Goal: Find specific page/section: Find specific page/section

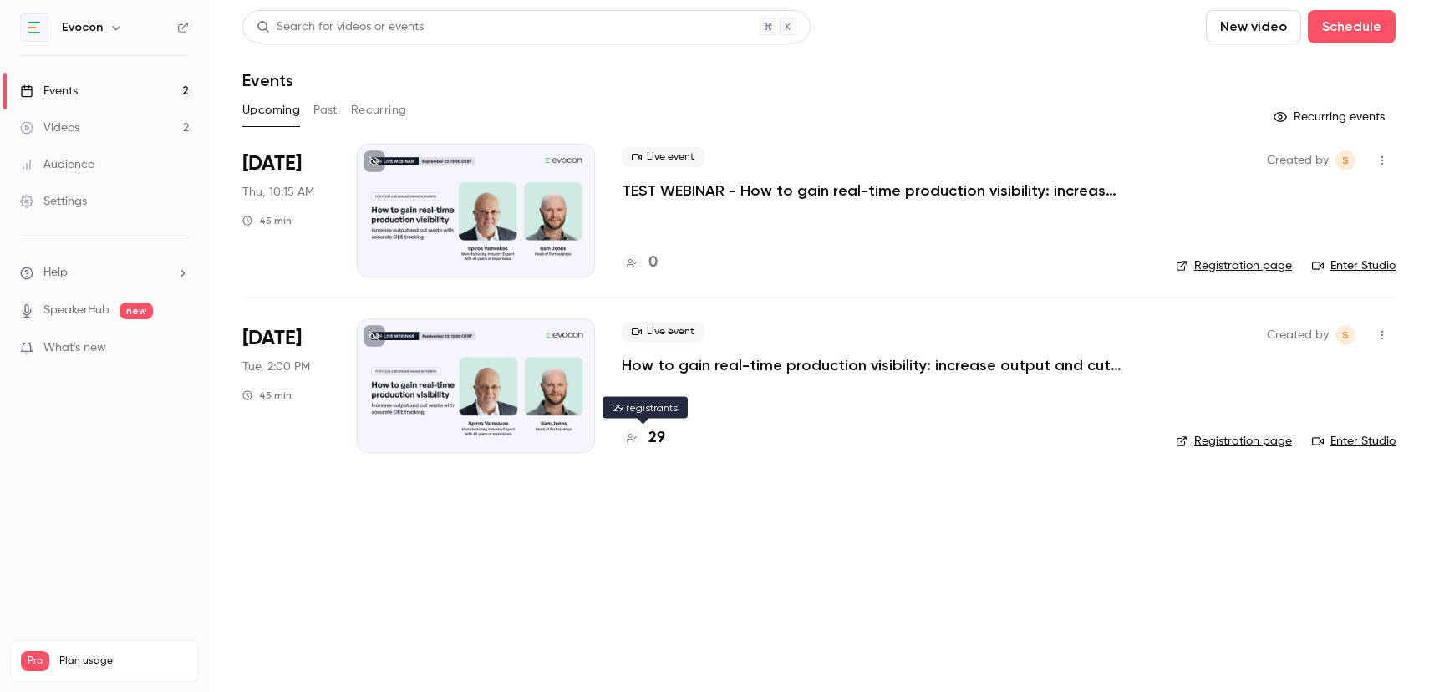
click at [658, 437] on h4 "29" at bounding box center [656, 438] width 17 height 23
